Goal: Task Accomplishment & Management: Use online tool/utility

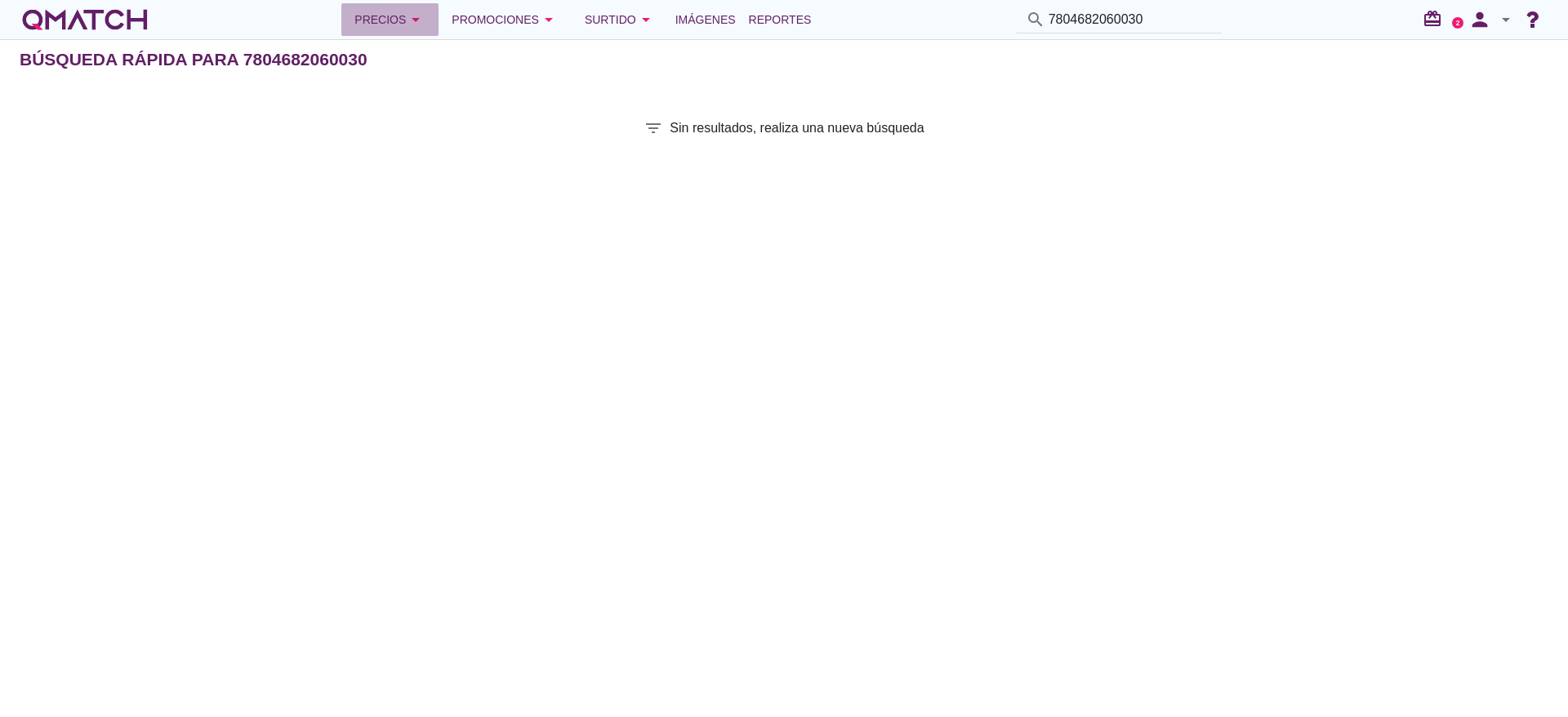
click at [374, 24] on div "Precios arrow_drop_down" at bounding box center [389, 19] width 71 height 19
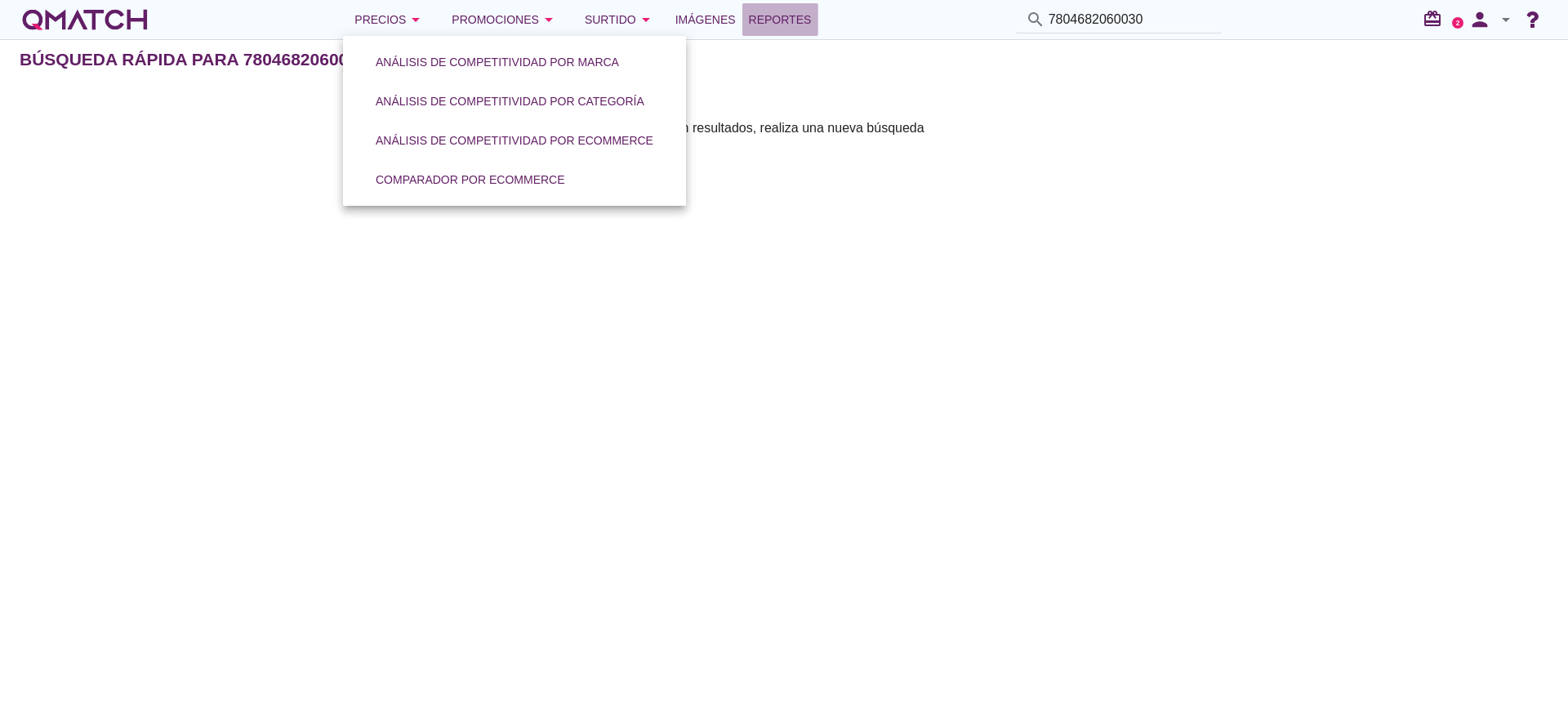
click at [792, 17] on span "Reportes" at bounding box center [780, 19] width 63 height 19
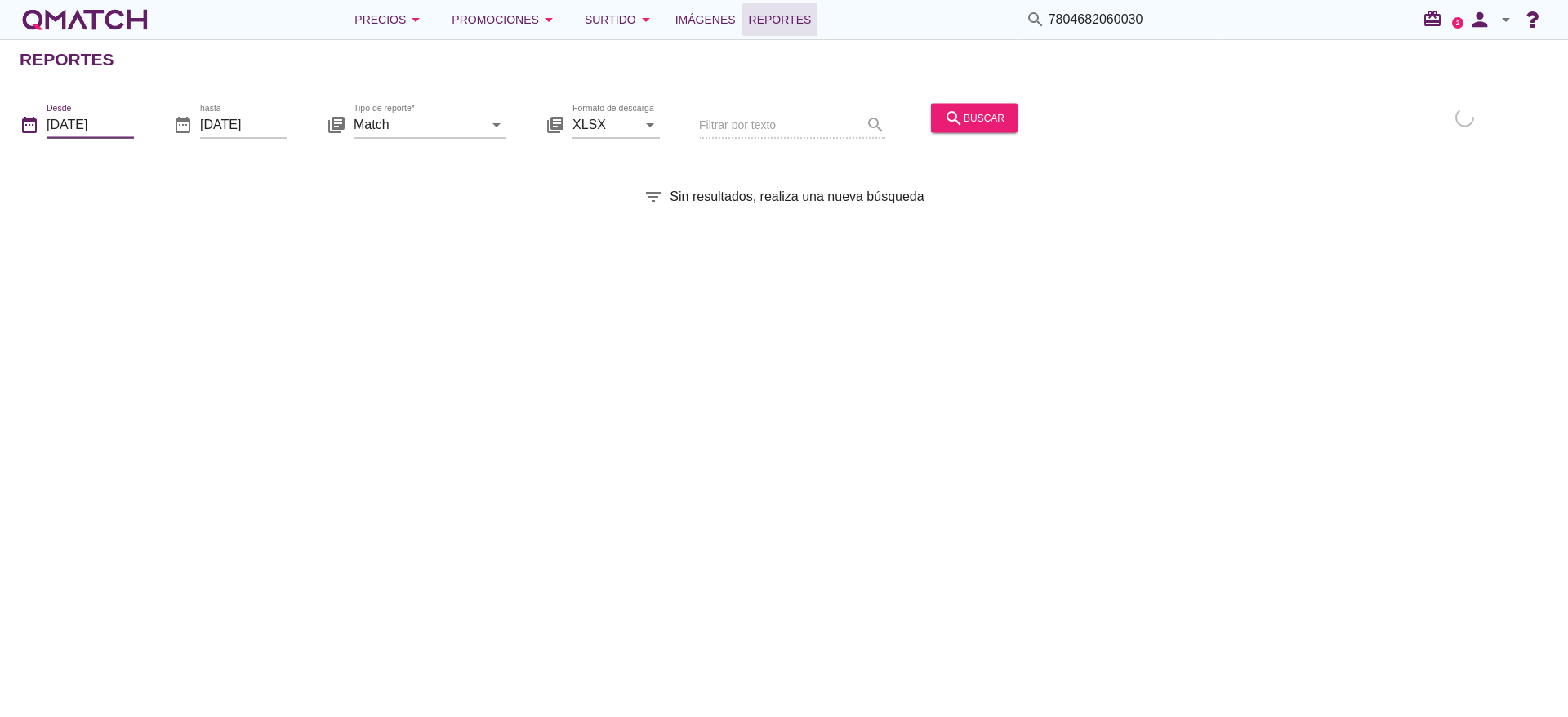
drag, startPoint x: 100, startPoint y: 122, endPoint x: 120, endPoint y: 119, distance: 20.2
click at [101, 121] on input "[DATE]" at bounding box center [90, 124] width 87 height 26
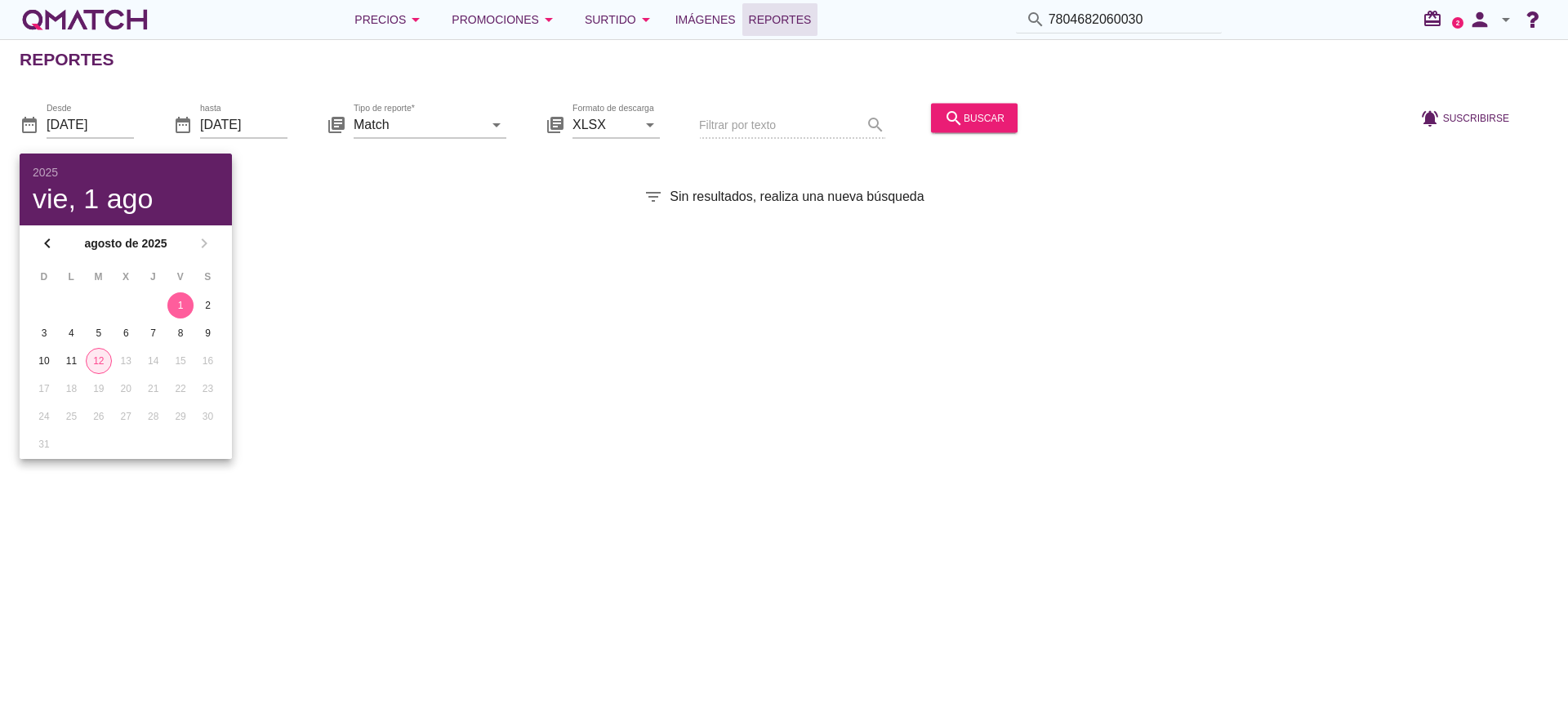
click at [101, 359] on div "12" at bounding box center [99, 360] width 24 height 15
type input "[DATE]"
drag, startPoint x: 408, startPoint y: 129, endPoint x: 419, endPoint y: 126, distance: 11.4
click at [411, 129] on input "Match" at bounding box center [418, 124] width 130 height 26
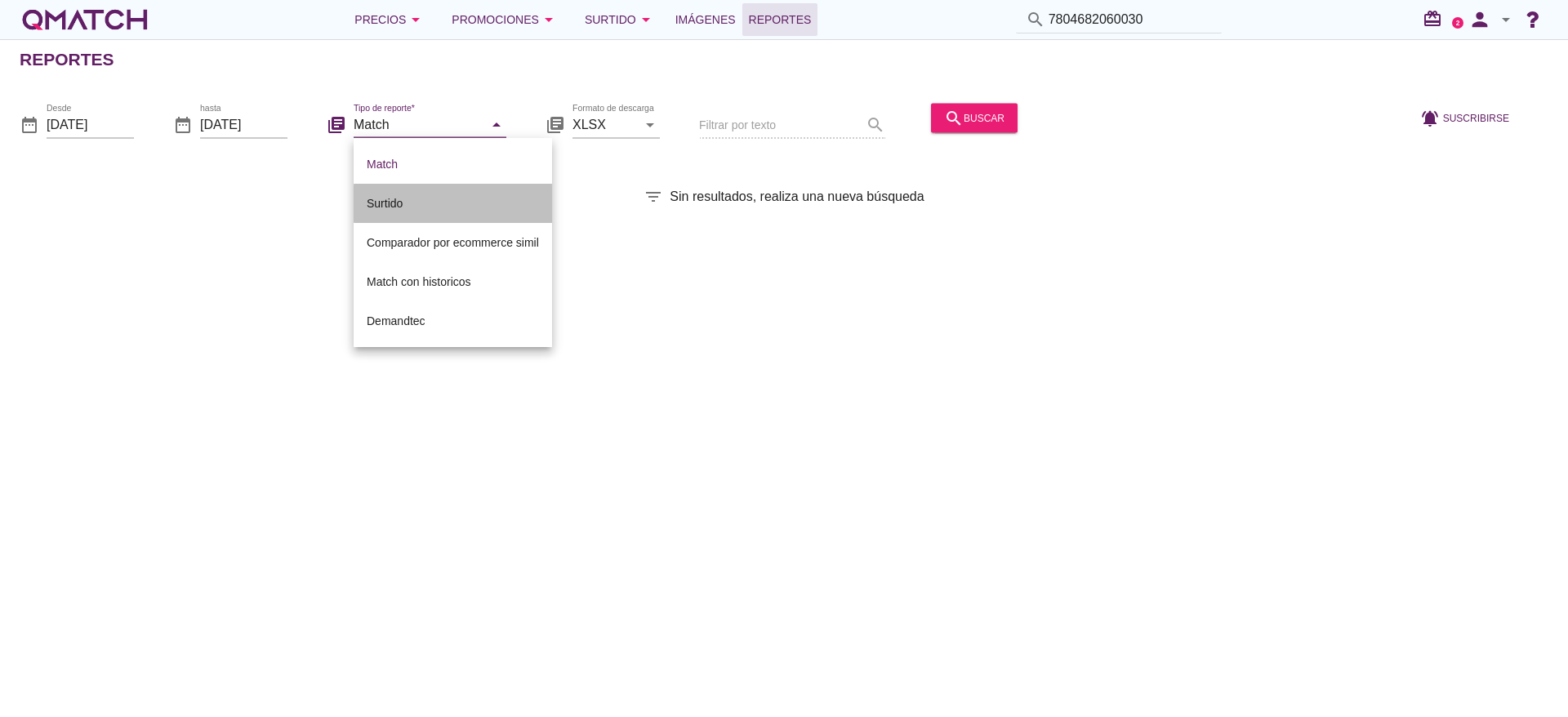
click at [391, 202] on div "Surtido" at bounding box center [452, 203] width 172 height 19
type input "Surtido"
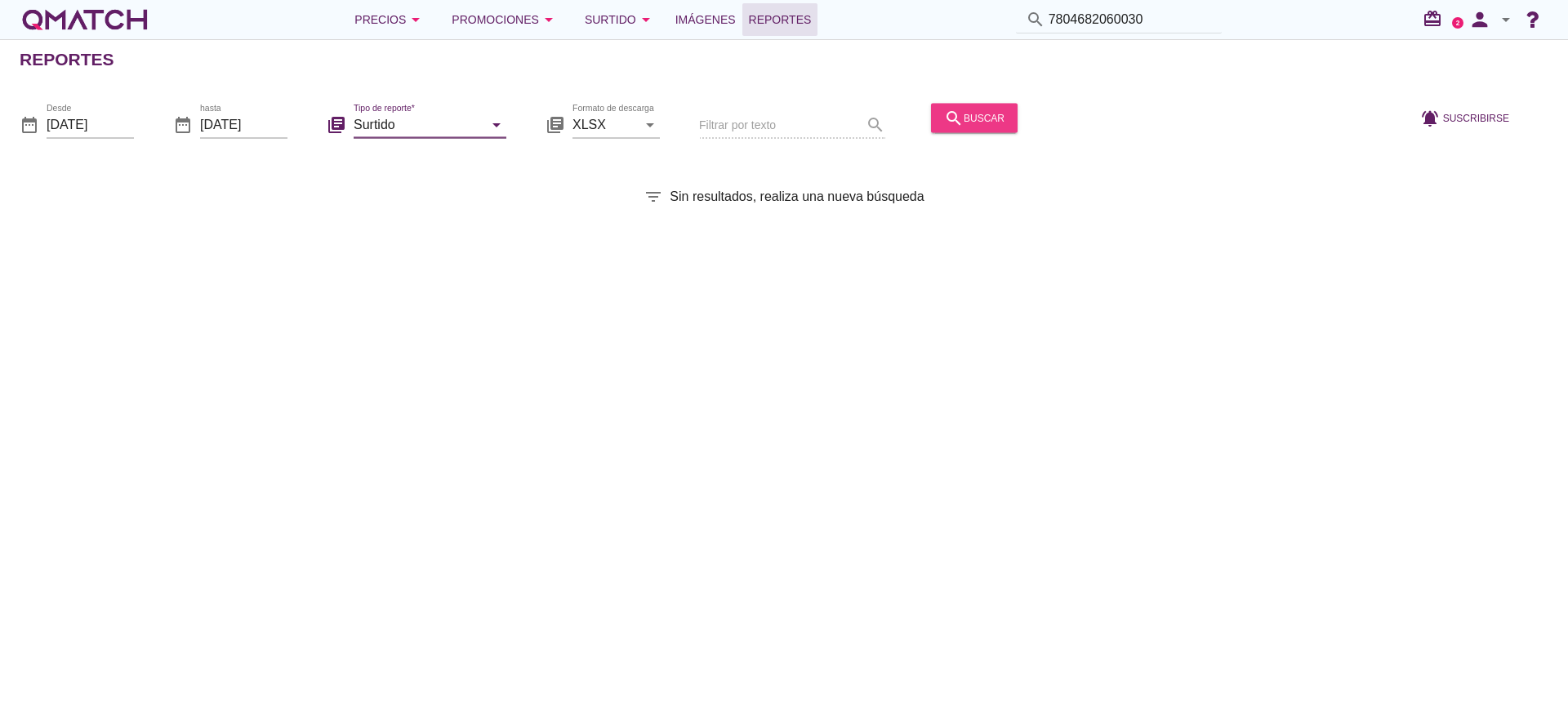
click at [965, 104] on button "search buscar" at bounding box center [974, 118] width 87 height 30
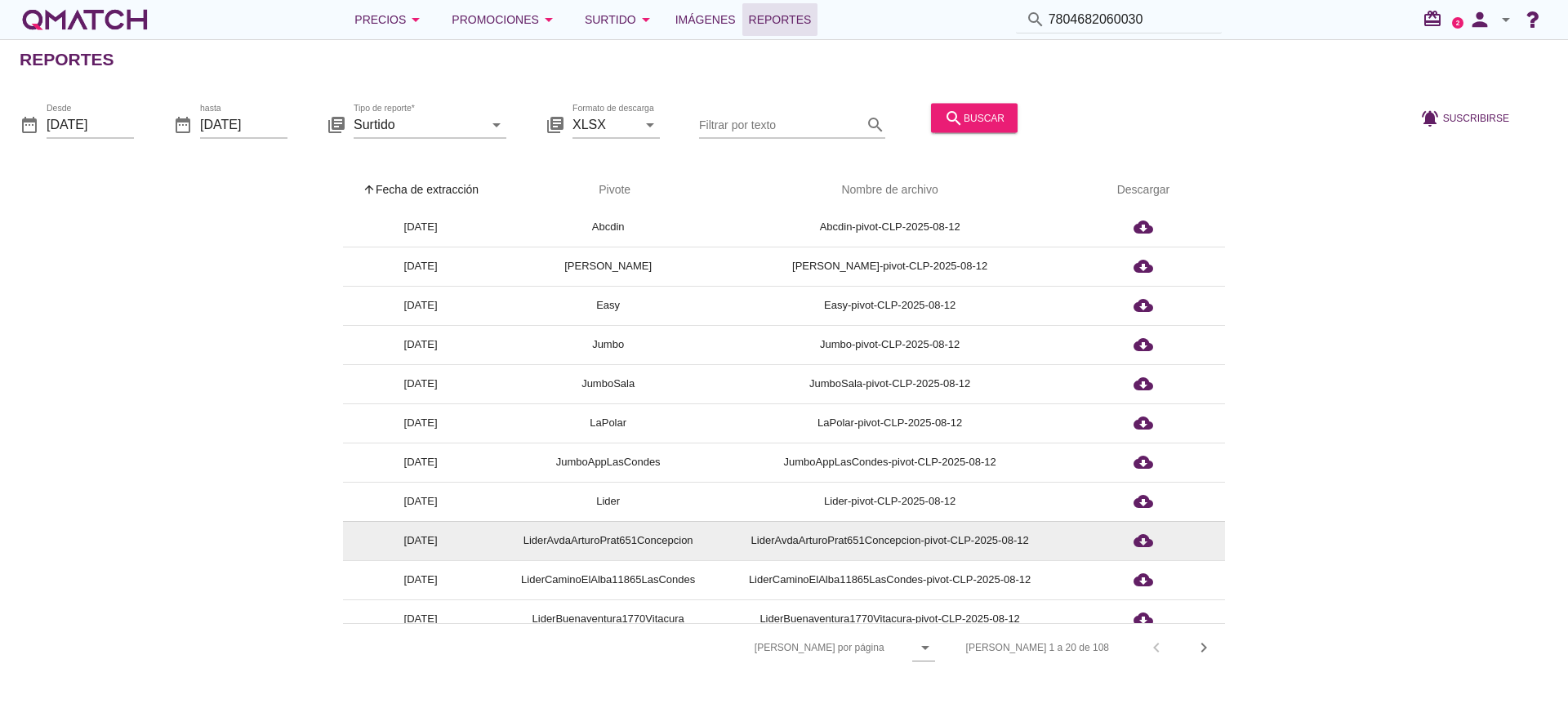
scroll to position [122, 0]
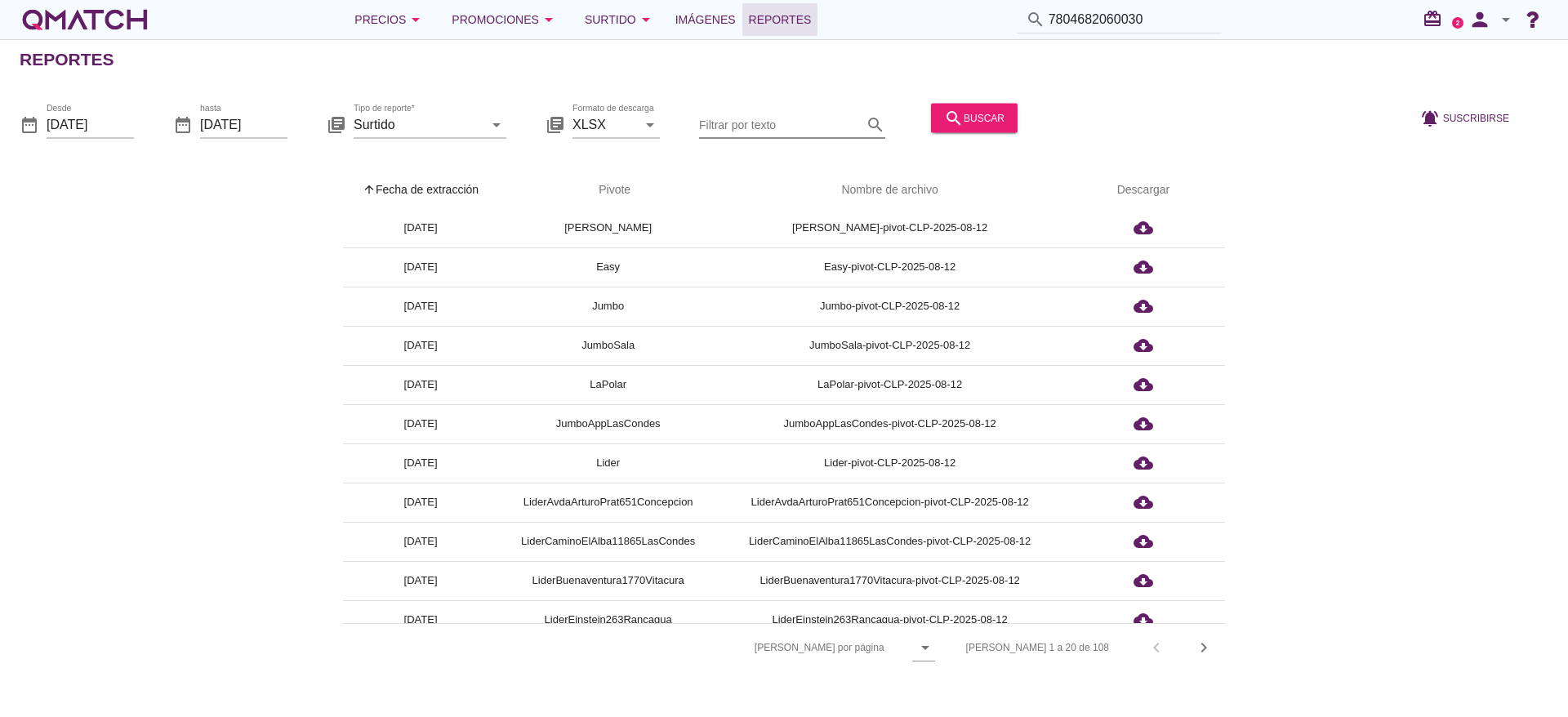
click at [779, 127] on input "Filtrar por texto" at bounding box center [780, 124] width 164 height 26
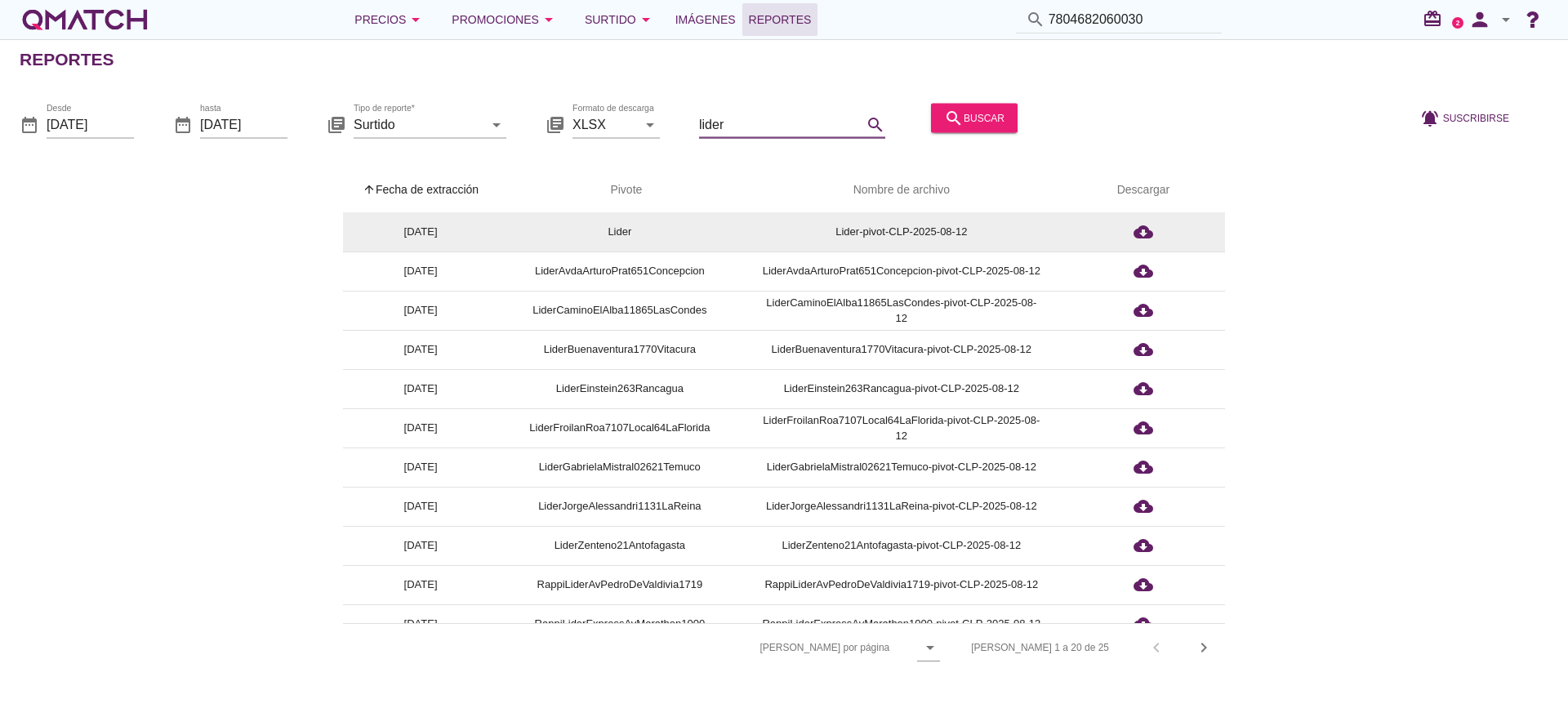
scroll to position [0, 0]
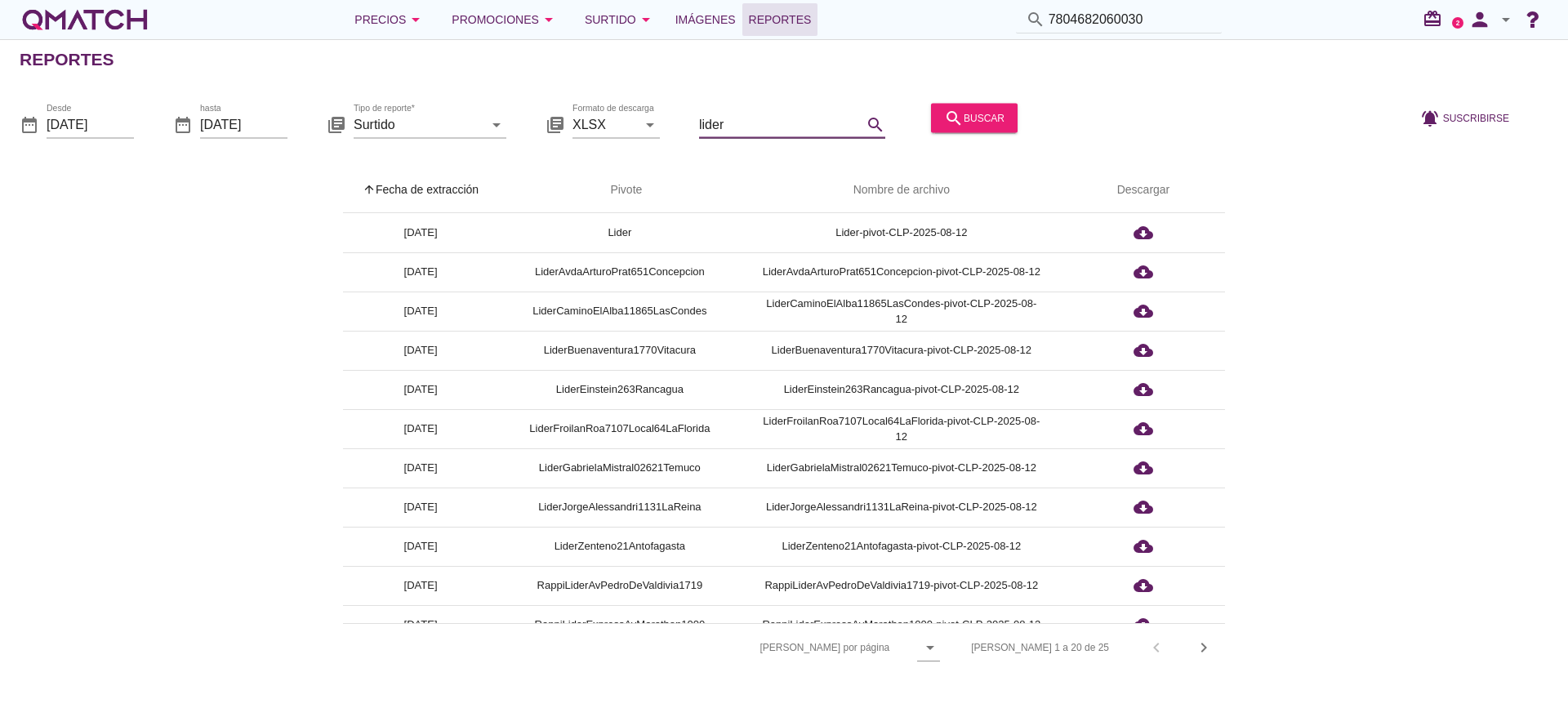
click at [774, 123] on input "lider" at bounding box center [780, 124] width 164 height 26
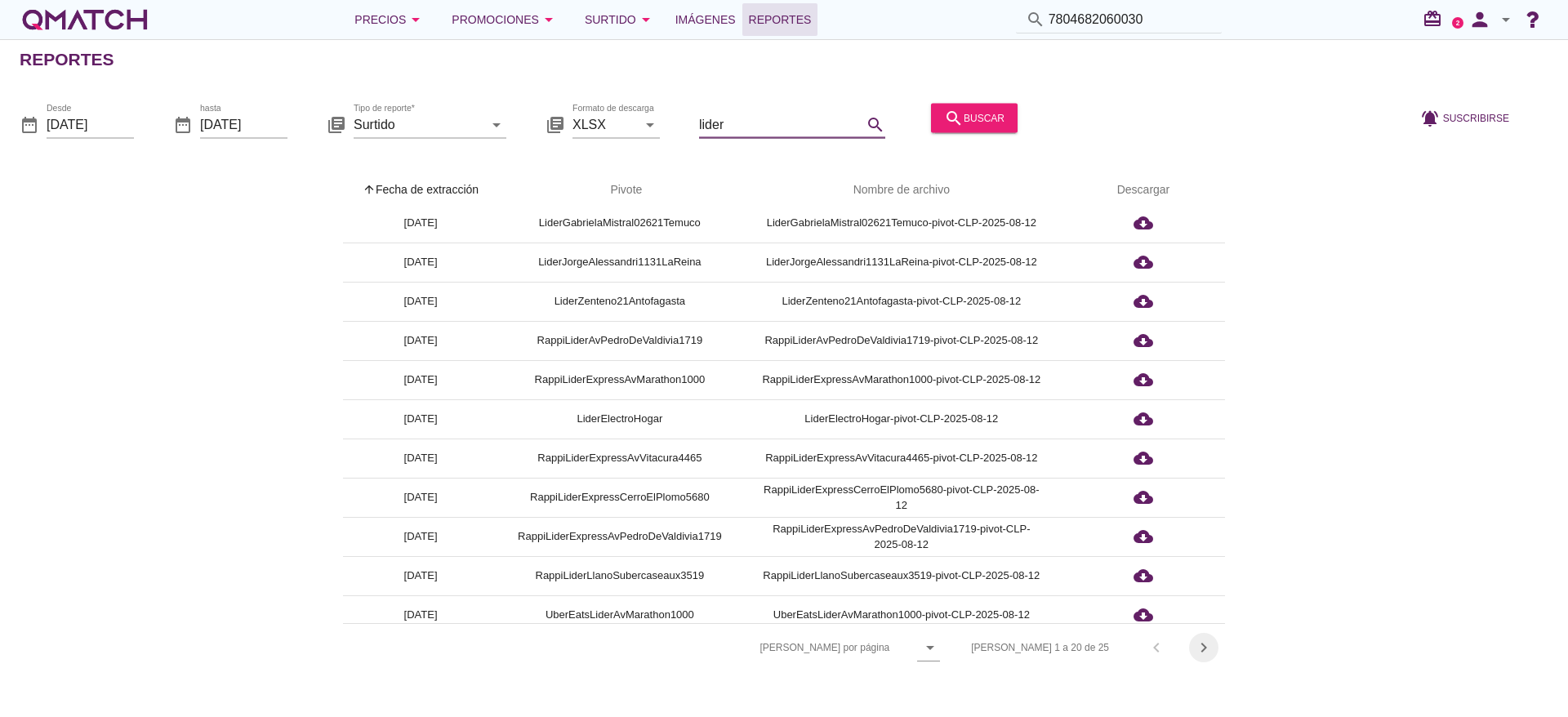
click at [1204, 647] on icon "chevron_right" at bounding box center [1203, 647] width 19 height 19
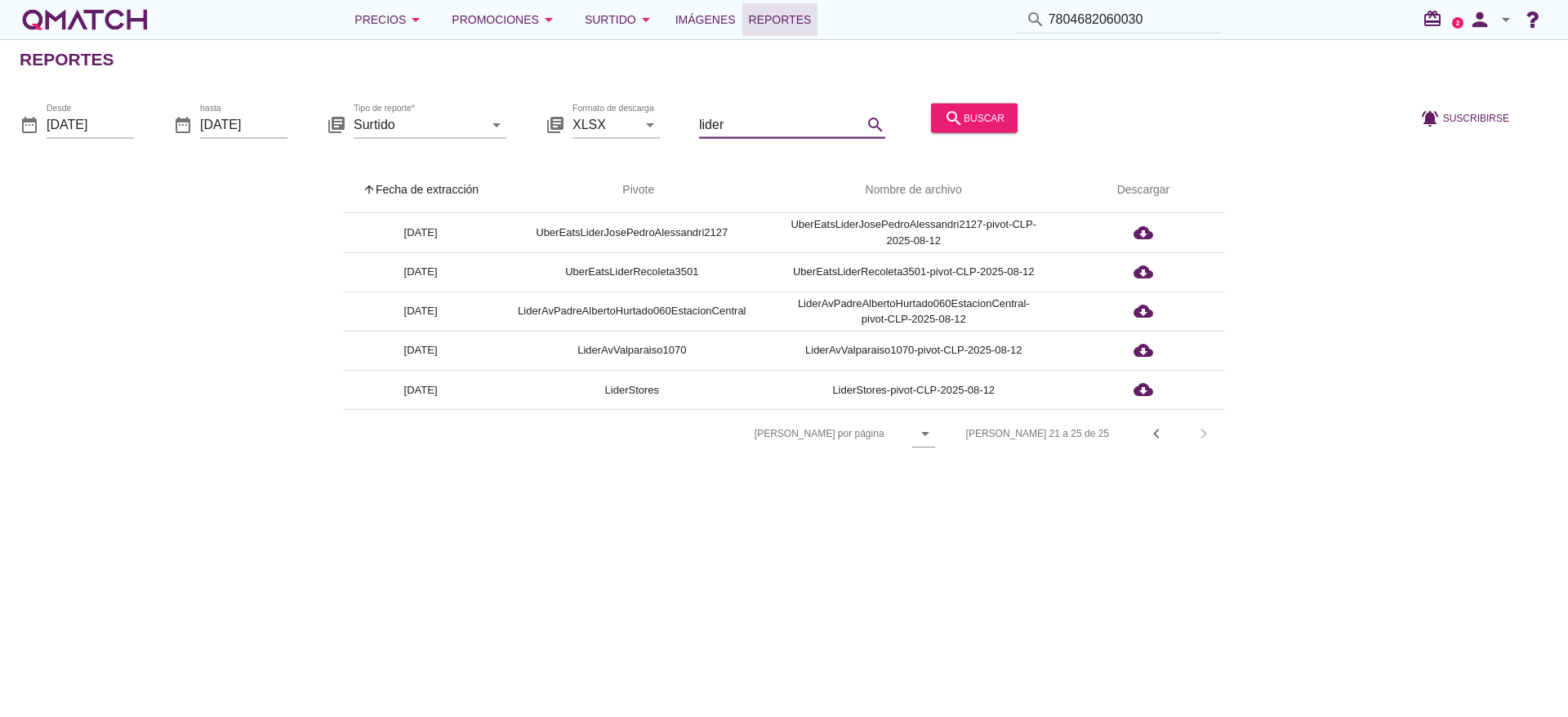
drag, startPoint x: 740, startPoint y: 122, endPoint x: 784, endPoint y: 122, distance: 44.0
click at [743, 122] on input "lider" at bounding box center [780, 124] width 164 height 26
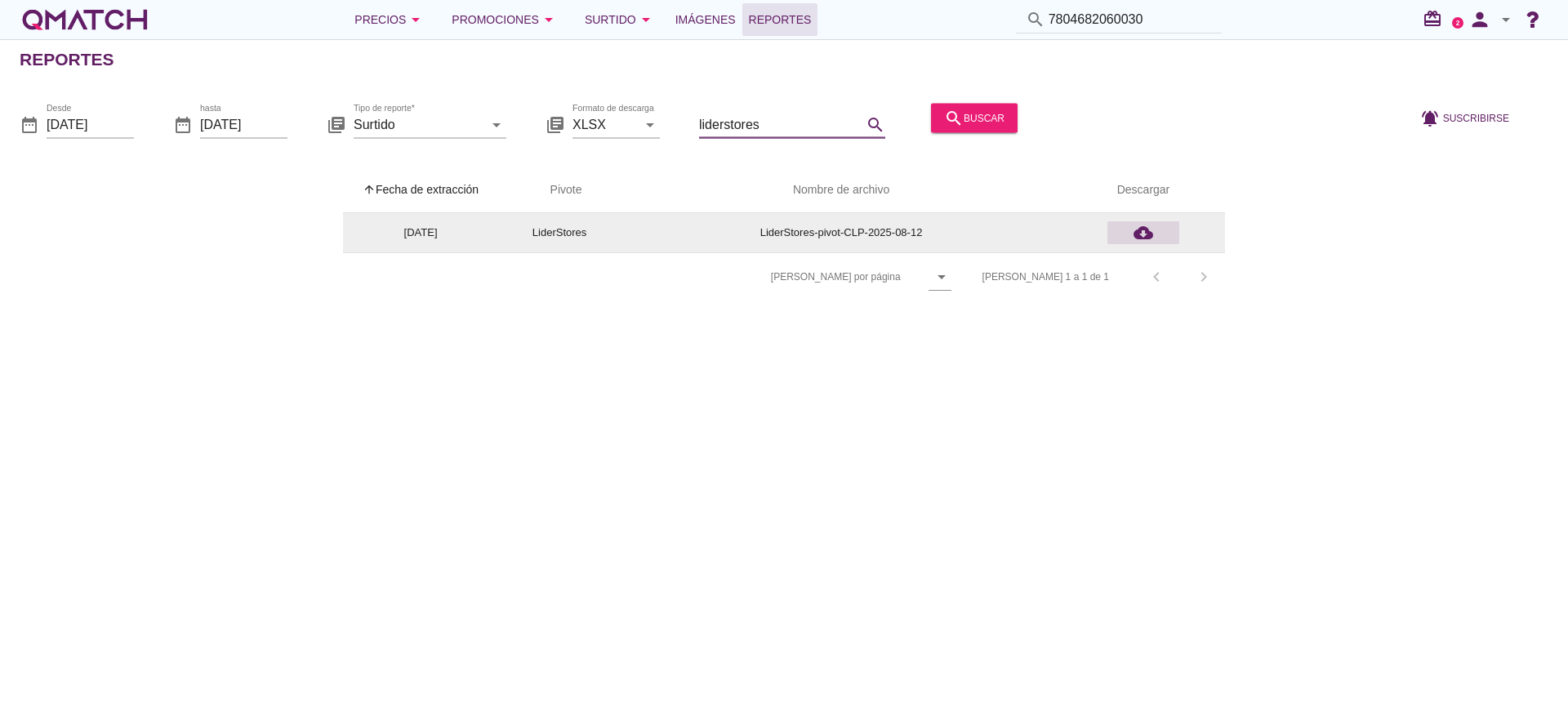
type input "liderstores"
click at [1154, 231] on div "cloud_download" at bounding box center [1143, 233] width 59 height 19
